Goal: Task Accomplishment & Management: Complete application form

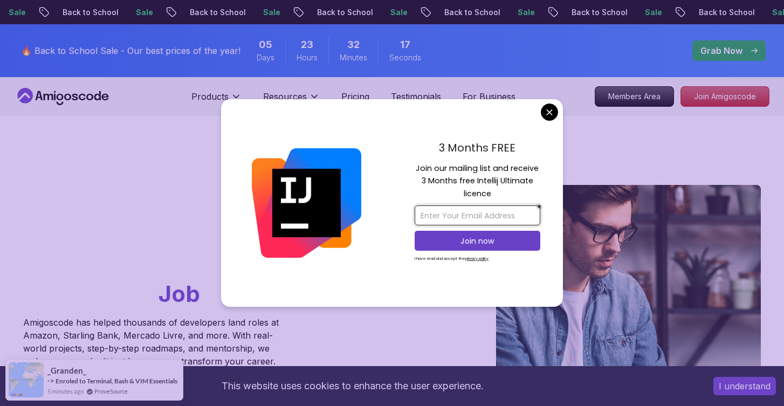
click at [511, 210] on input "email" at bounding box center [478, 215] width 126 height 20
type input "j"
click at [466, 215] on input "email" at bounding box center [478, 215] width 126 height 20
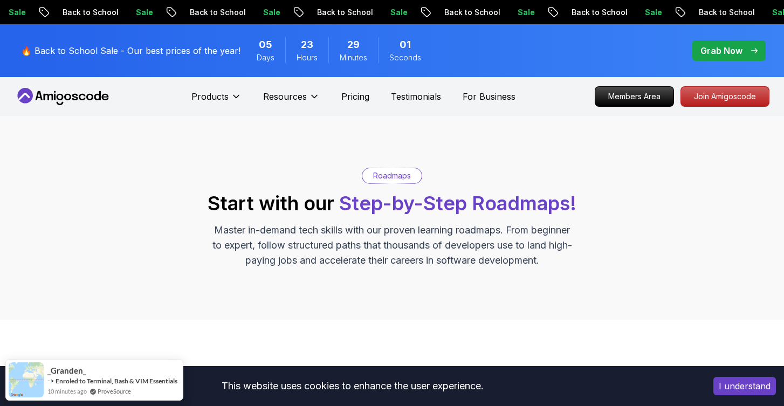
click at [65, 105] on nav "Products Resources Pricing Testimonials For Business Members Area Join Amigosco…" at bounding box center [392, 96] width 755 height 39
click at [64, 99] on icon at bounding box center [63, 96] width 97 height 17
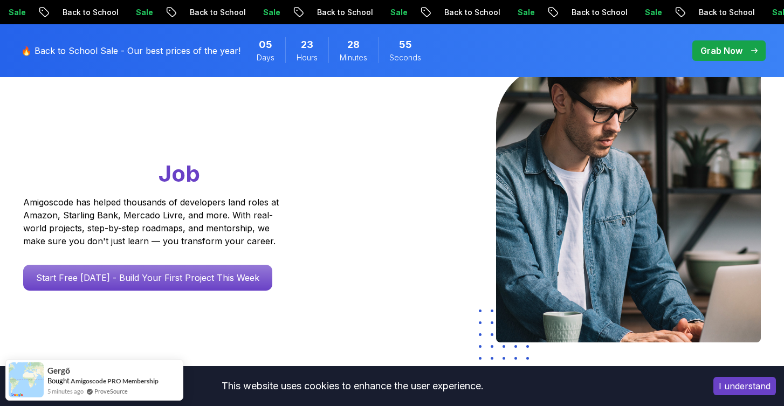
scroll to position [112, 0]
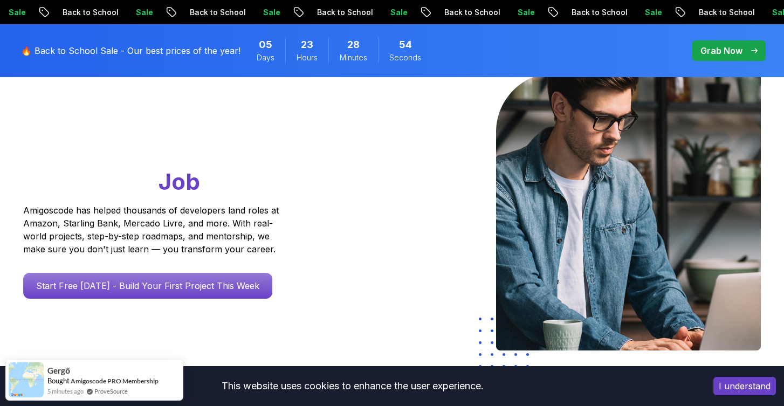
click at [763, 386] on button "I understand" at bounding box center [744, 386] width 63 height 18
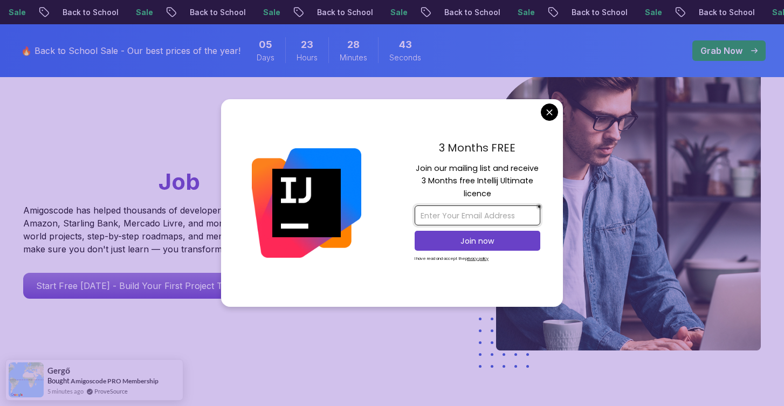
click at [481, 215] on input "email" at bounding box center [478, 215] width 126 height 20
type input "jllizarragas@concredito.com"
click at [521, 249] on button "Join now" at bounding box center [478, 241] width 126 height 20
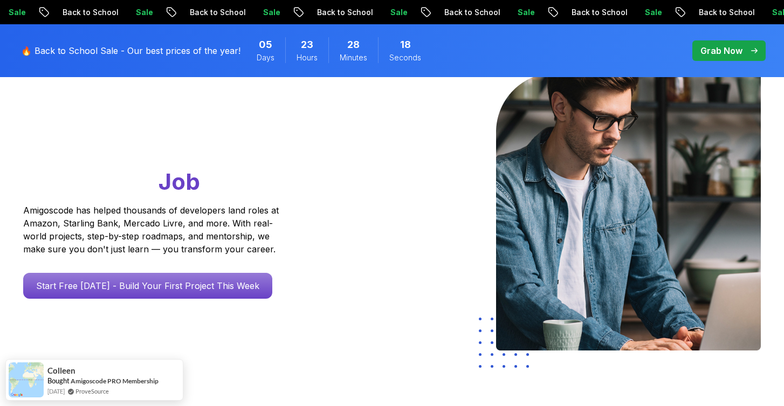
click at [198, 1] on div "Sale Back to School Sale Back to School Sale Back to School Sale Back to School…" at bounding box center [392, 12] width 784 height 24
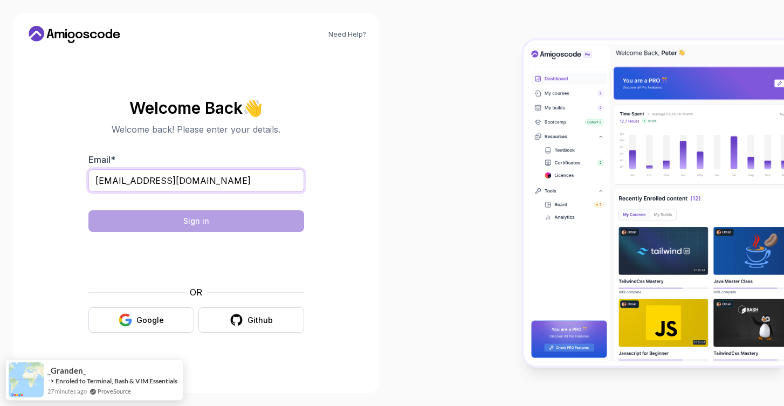
type input "[EMAIL_ADDRESS][DOMAIN_NAME]"
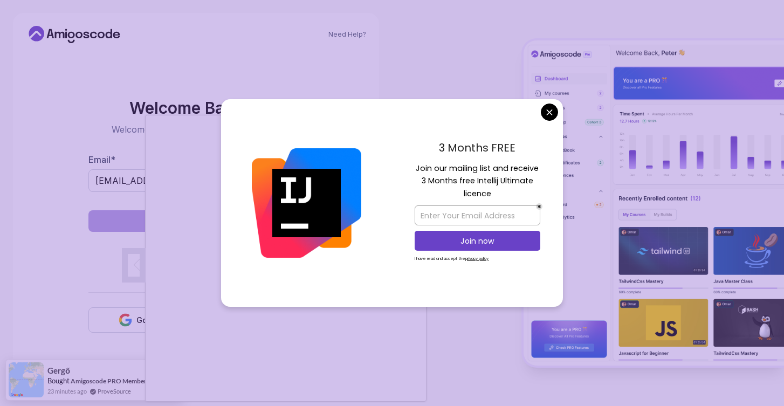
click at [546, 113] on body "Need Help? Welcome Back 👋 Welcome back! Please enter your details. Email * jlli…" at bounding box center [392, 203] width 784 height 406
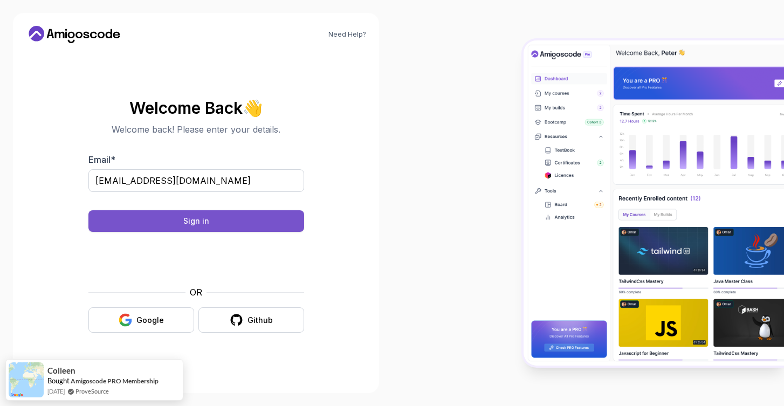
click at [275, 228] on button "Sign in" at bounding box center [196, 221] width 216 height 22
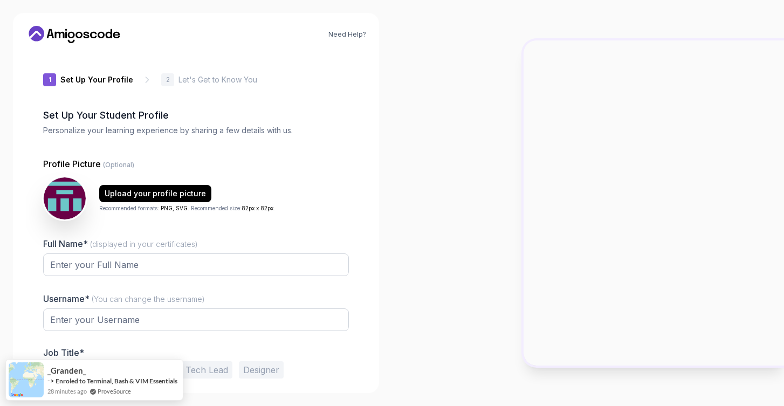
type input "charmingiguana50fd1"
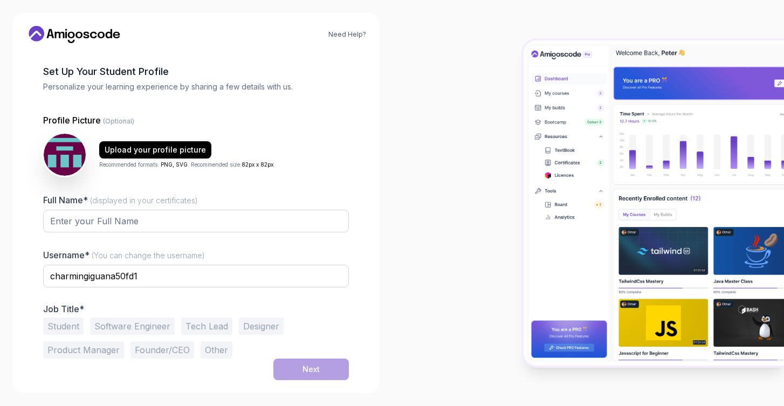
scroll to position [44, 0]
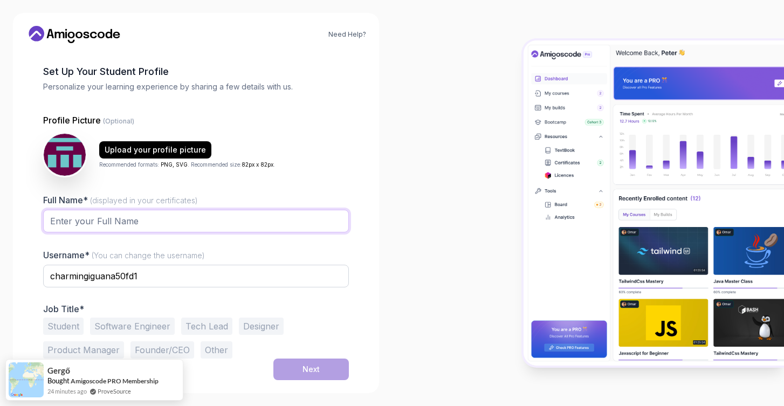
click at [177, 224] on input "Full Name* (displayed in your certificates)" at bounding box center [196, 221] width 306 height 23
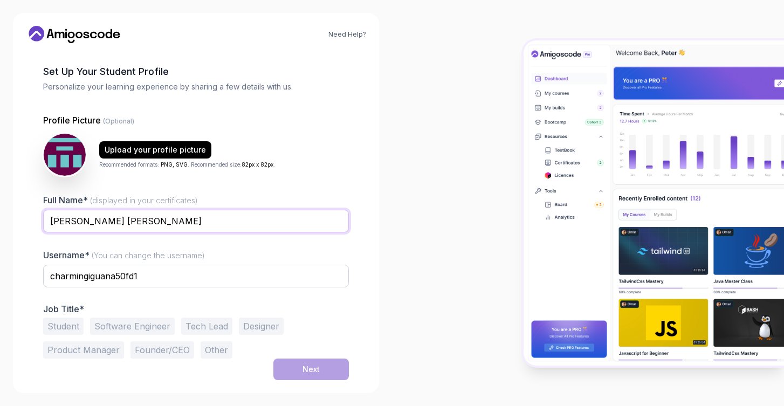
type input "JORGE LUIS LIZARRAGA SANCHEZ"
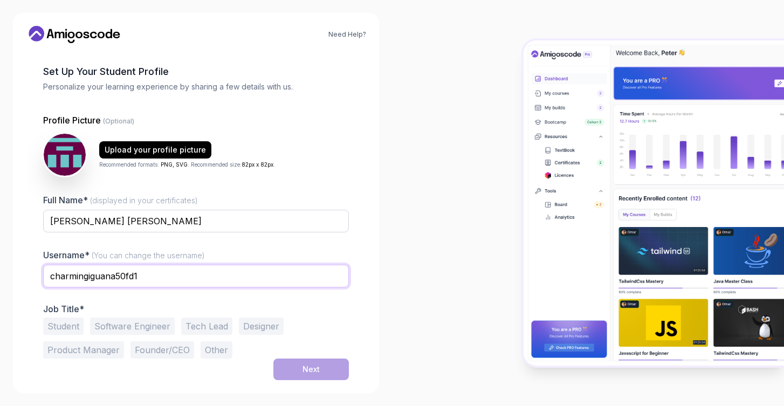
drag, startPoint x: 175, startPoint y: 239, endPoint x: 169, endPoint y: 275, distance: 36.0
click at [169, 275] on input "charmingiguana50fd1" at bounding box center [196, 276] width 306 height 23
type input "JlzgaCon"
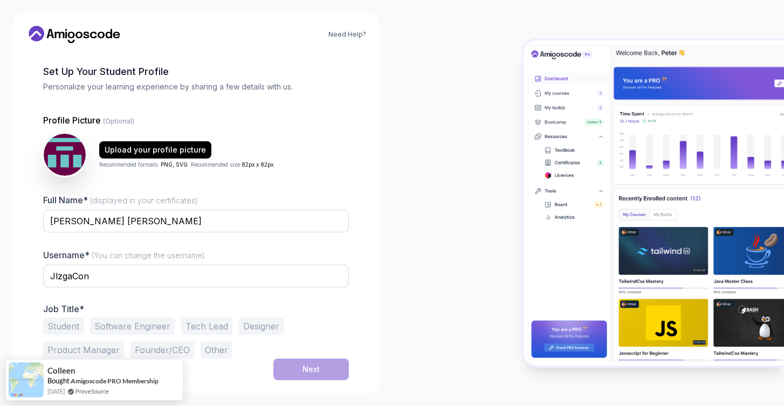
click at [273, 250] on div "Username* (You can change the username) JlzgaCon" at bounding box center [196, 274] width 306 height 51
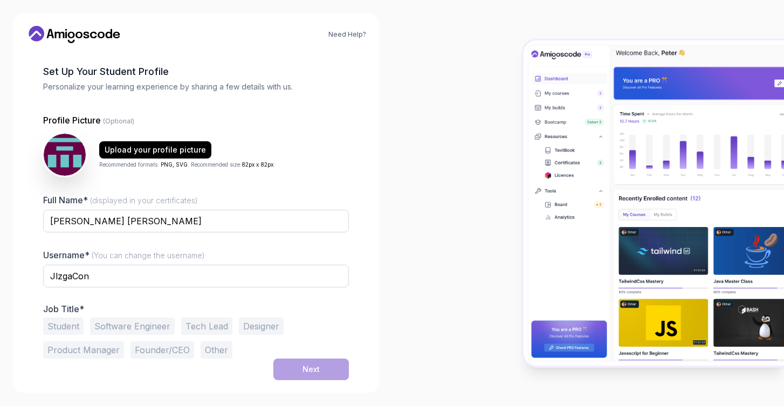
click at [253, 322] on button "Designer" at bounding box center [261, 326] width 45 height 17
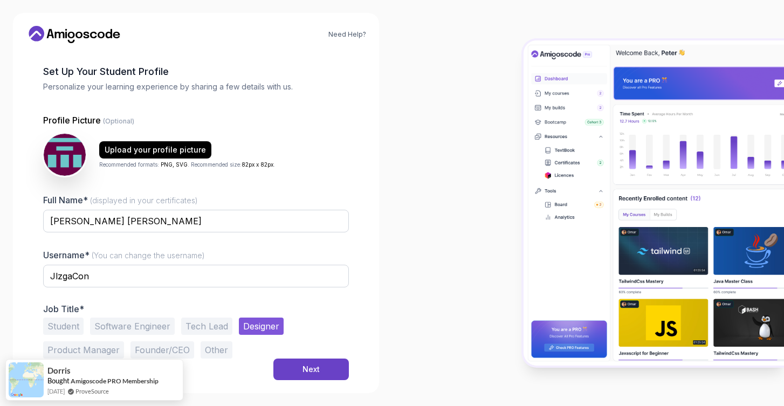
click at [156, 327] on button "Software Engineer" at bounding box center [132, 326] width 85 height 17
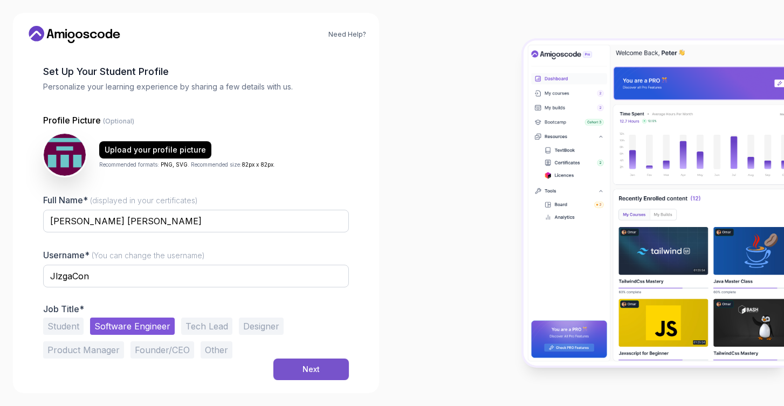
click at [316, 369] on div "Next" at bounding box center [311, 369] width 17 height 11
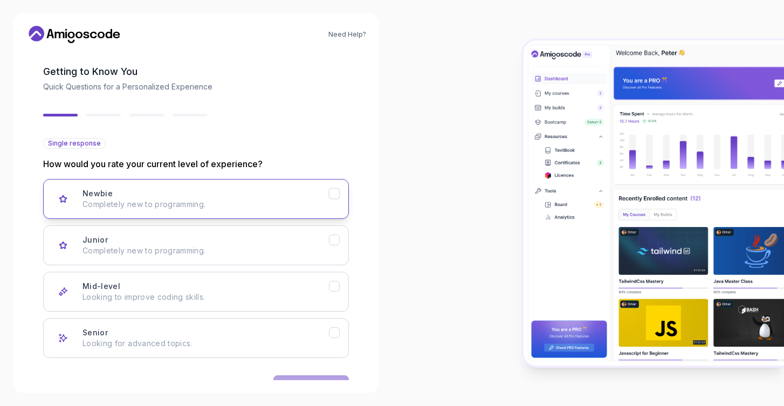
click at [201, 202] on p "Completely new to programming." at bounding box center [206, 204] width 246 height 11
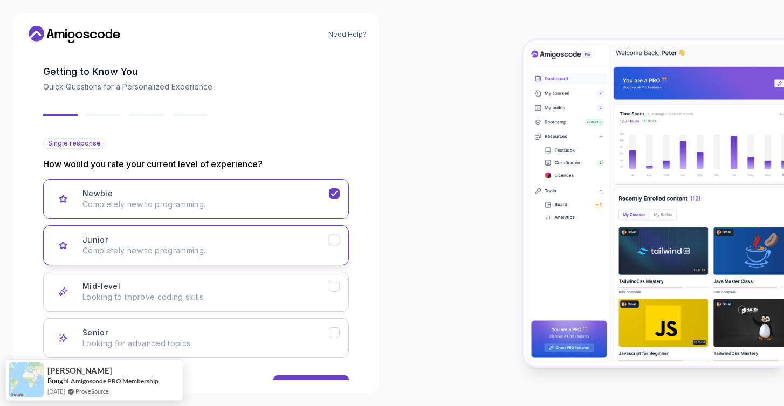
click at [306, 255] on p "Completely new to programming." at bounding box center [206, 250] width 246 height 11
click at [321, 380] on button "Next" at bounding box center [311, 386] width 76 height 22
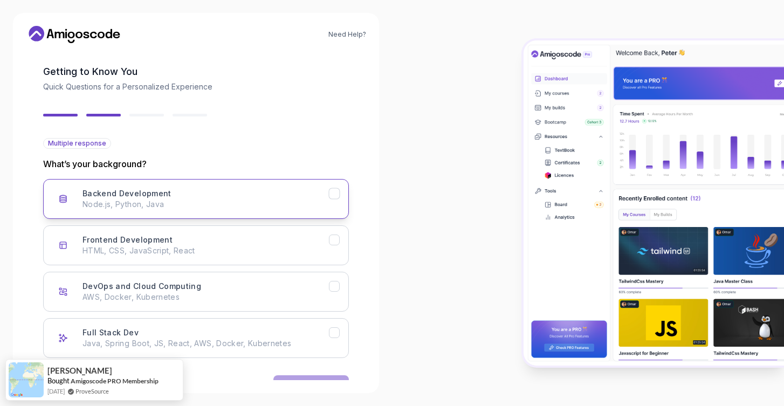
click at [213, 195] on div "Backend Development Node.js, Python, Java" at bounding box center [206, 199] width 246 height 22
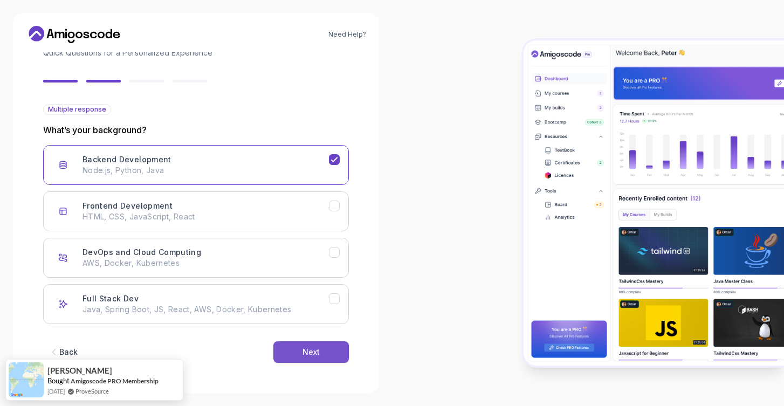
click at [299, 342] on button "Next" at bounding box center [311, 352] width 76 height 22
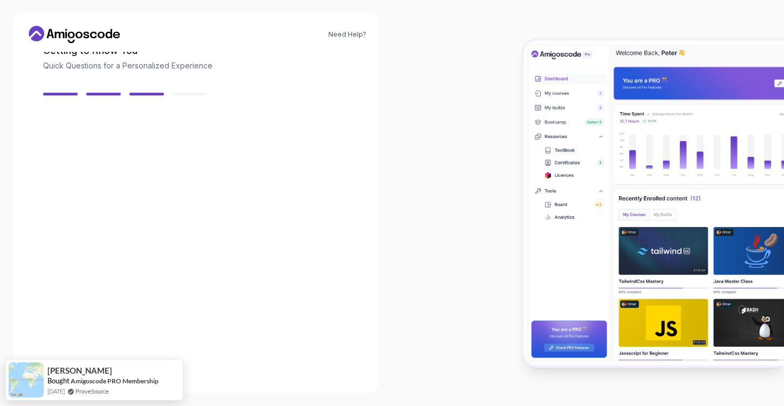
scroll to position [65, 0]
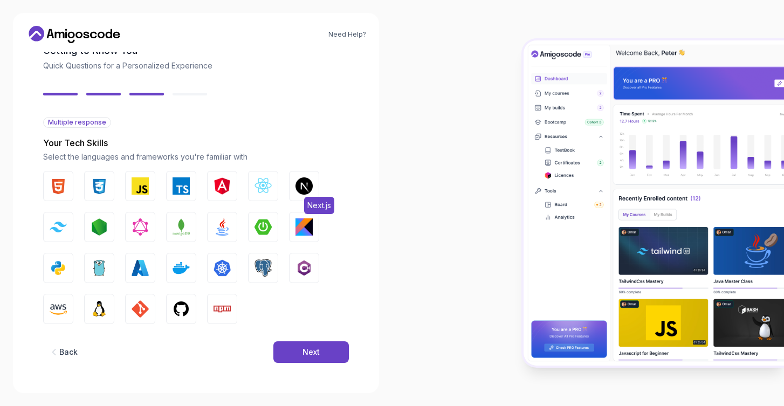
click at [307, 182] on img "button" at bounding box center [304, 185] width 17 height 17
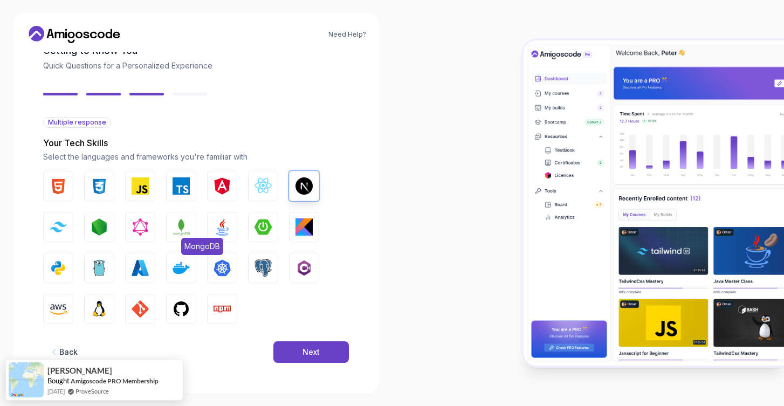
click at [178, 235] on img "button" at bounding box center [181, 226] width 17 height 17
click at [221, 227] on img "button" at bounding box center [222, 226] width 17 height 17
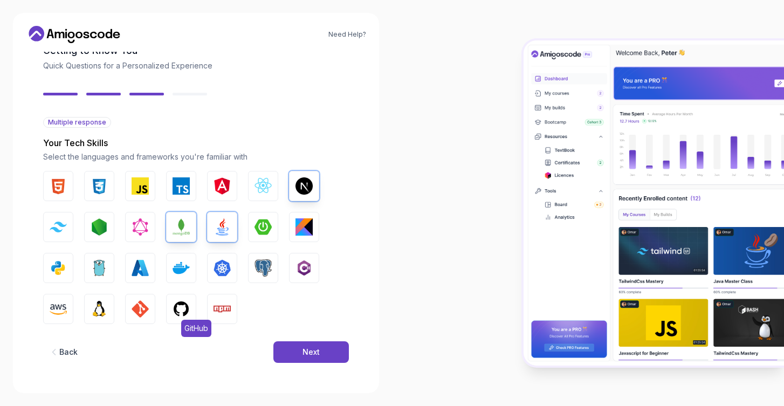
click at [177, 304] on img "button" at bounding box center [181, 308] width 17 height 17
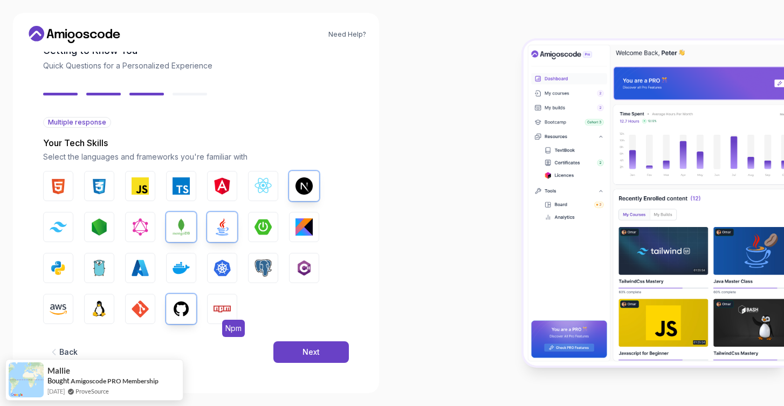
click at [212, 303] on button "Npm" at bounding box center [222, 309] width 30 height 30
click at [263, 269] on img "button" at bounding box center [263, 267] width 17 height 17
click at [267, 237] on button "Spring Boot" at bounding box center [263, 227] width 30 height 30
click at [133, 315] on img "button" at bounding box center [140, 308] width 17 height 17
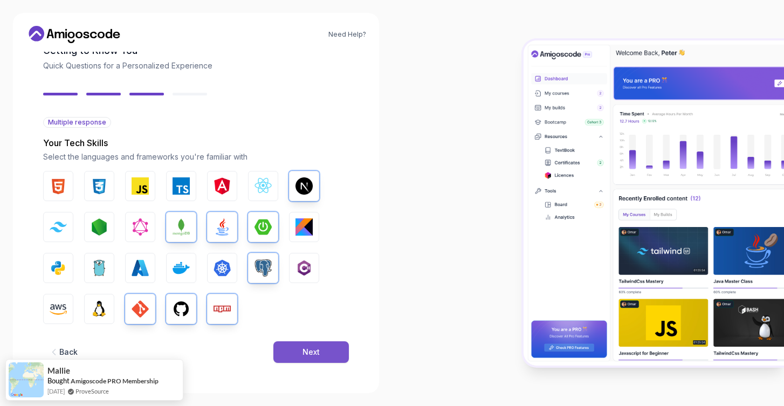
click at [319, 349] on div "Next" at bounding box center [311, 352] width 17 height 11
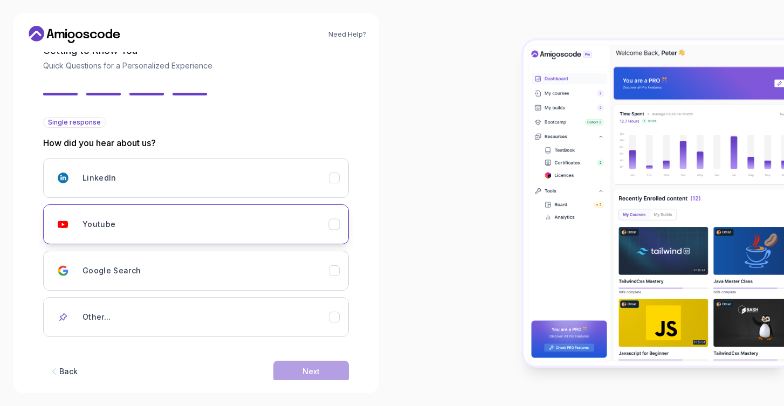
click at [325, 238] on button "Youtube" at bounding box center [196, 224] width 306 height 40
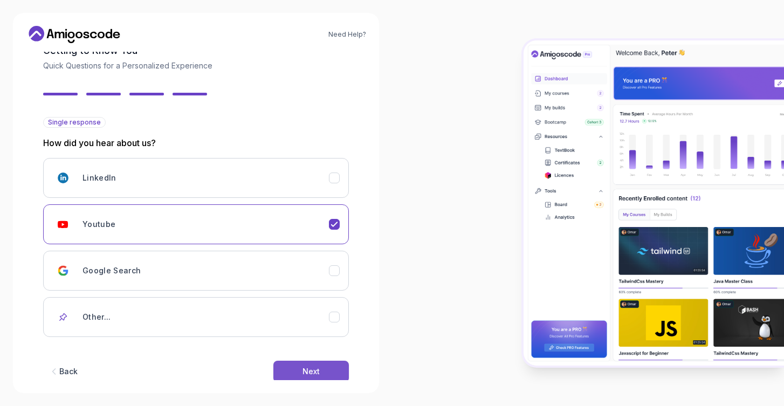
click at [325, 367] on button "Next" at bounding box center [311, 372] width 76 height 22
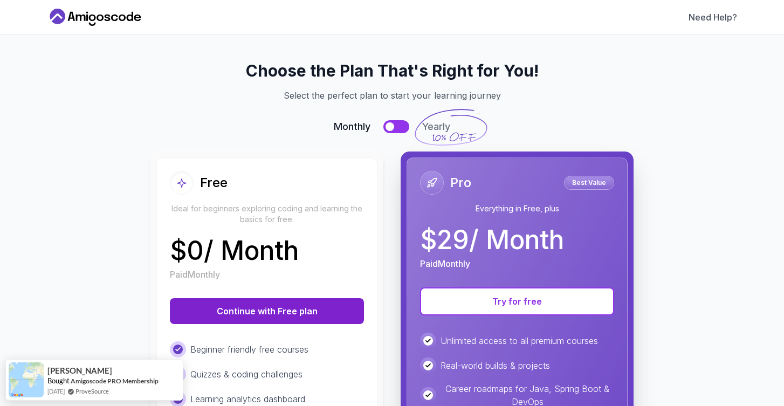
scroll to position [0, 0]
click at [305, 316] on button "Continue with Free plan" at bounding box center [267, 311] width 194 height 26
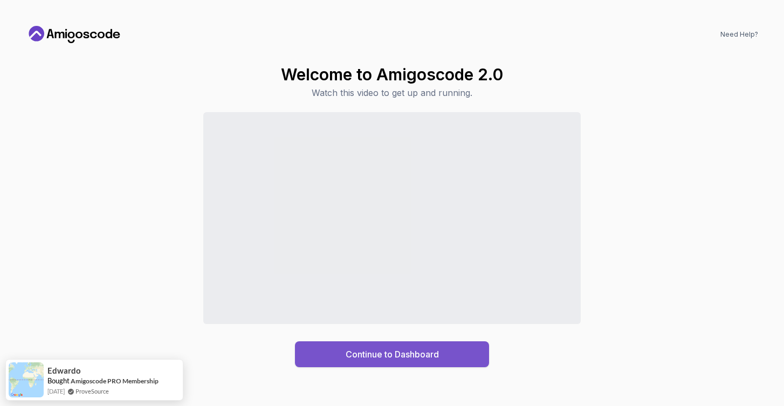
click at [437, 359] on div "Continue to Dashboard" at bounding box center [392, 354] width 93 height 13
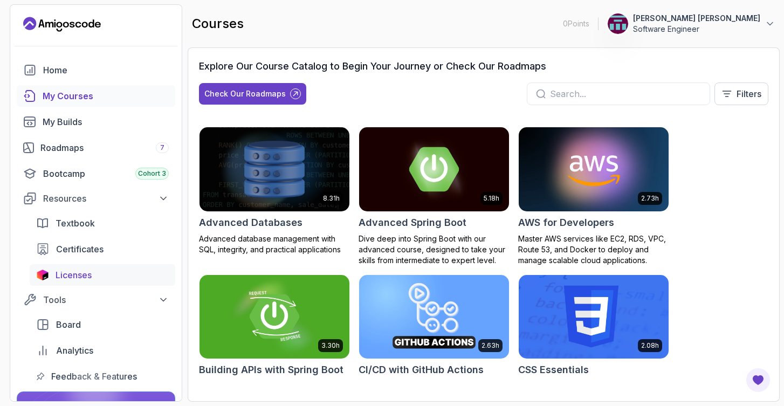
click at [96, 271] on div "Licenses" at bounding box center [112, 275] width 113 height 13
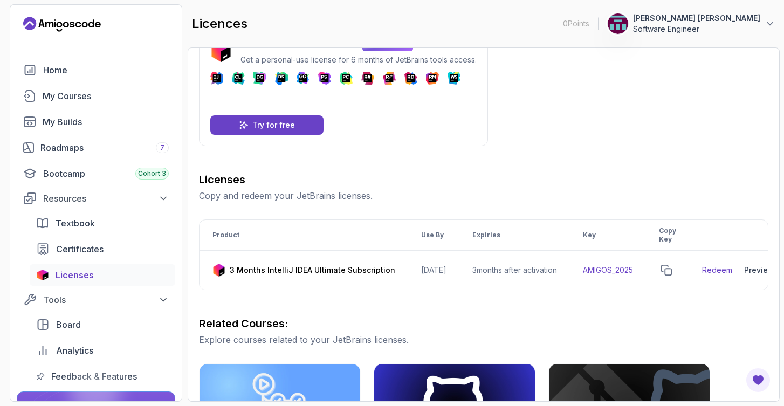
scroll to position [39, 0]
